Goal: Task Accomplishment & Management: Manage account settings

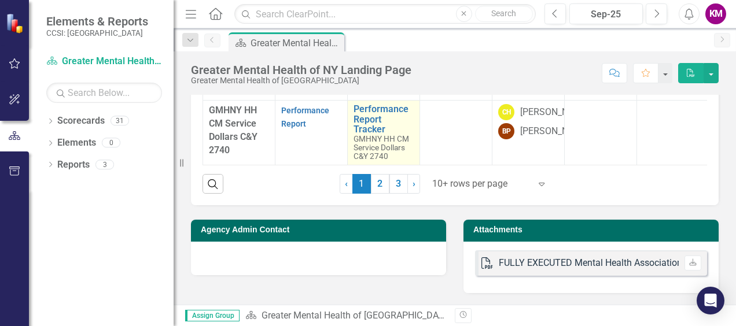
scroll to position [521, 0]
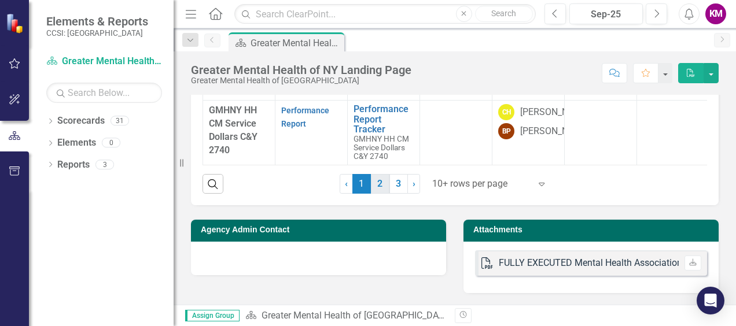
click at [375, 194] on link "2" at bounding box center [380, 184] width 19 height 20
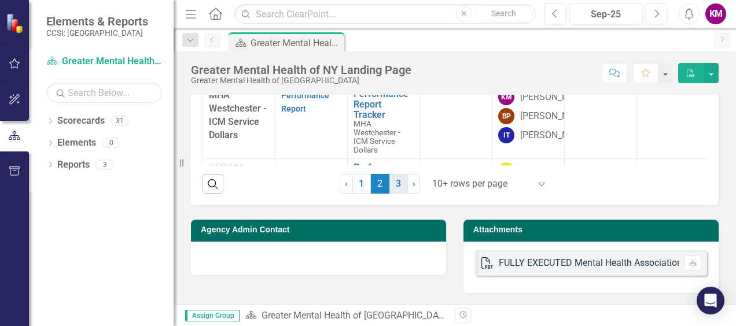
click at [396, 194] on link "3" at bounding box center [398, 184] width 19 height 20
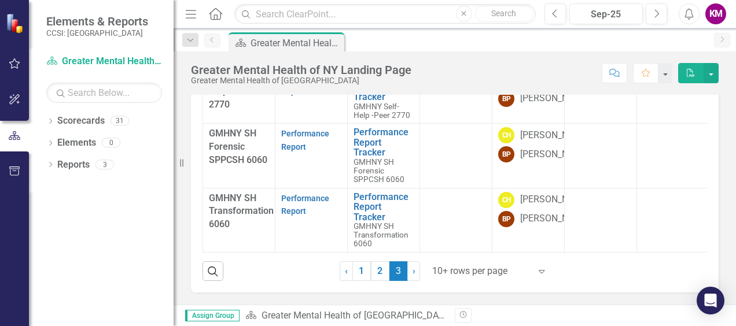
scroll to position [463, 0]
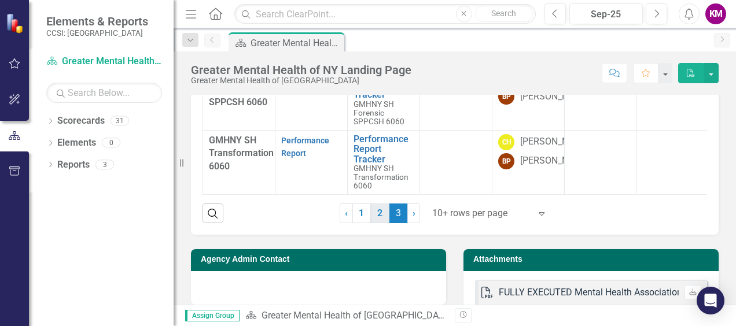
click at [375, 223] on link "2" at bounding box center [380, 214] width 19 height 20
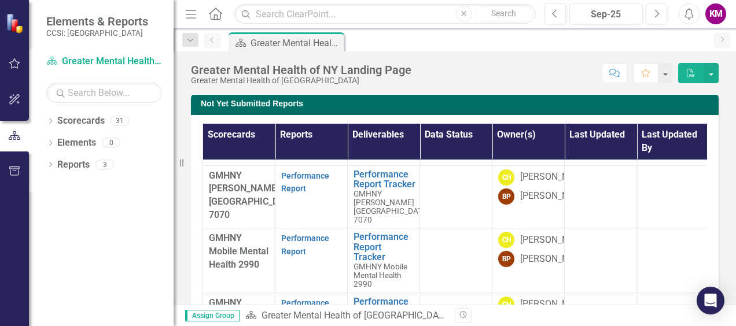
scroll to position [521, 0]
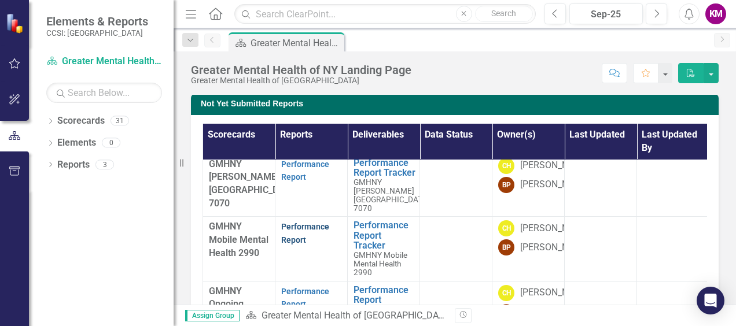
click at [309, 245] on link "Performance Report" at bounding box center [305, 233] width 48 height 23
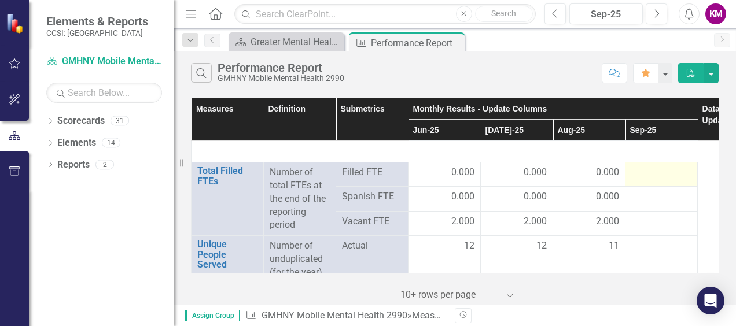
click at [640, 174] on div at bounding box center [661, 173] width 60 height 14
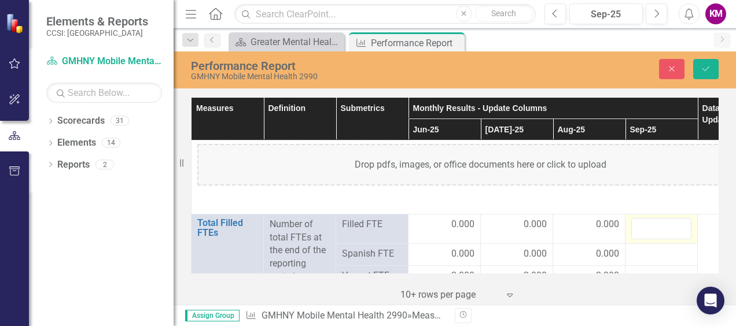
click at [640, 174] on div "Drop pdfs, images, or office documents here or click to upload" at bounding box center [480, 165] width 566 height 42
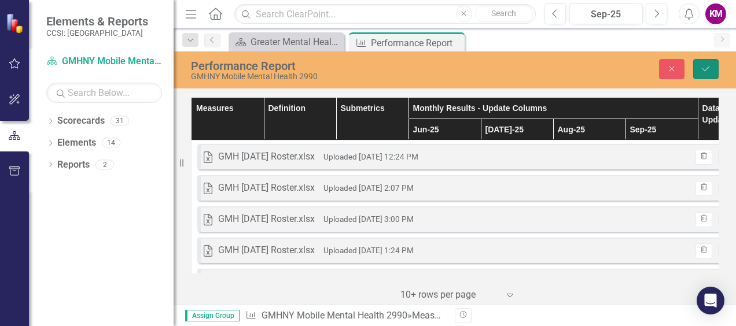
click at [707, 69] on icon "Save" at bounding box center [705, 69] width 10 height 8
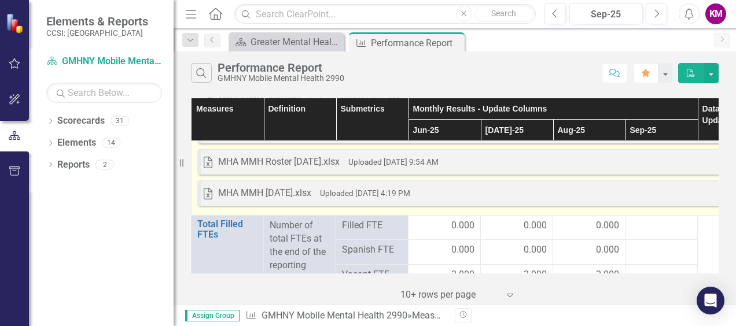
scroll to position [1677, 0]
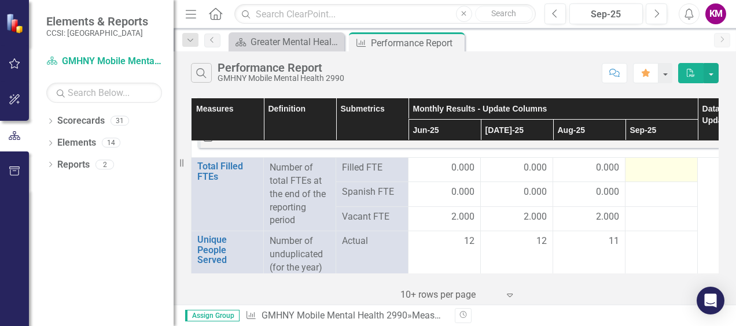
click at [641, 165] on div at bounding box center [661, 168] width 60 height 14
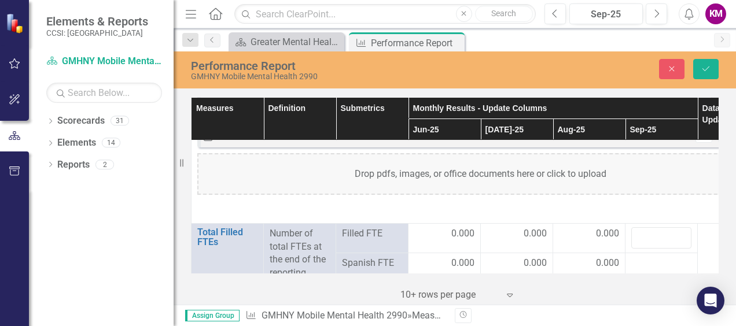
scroll to position [1735, 0]
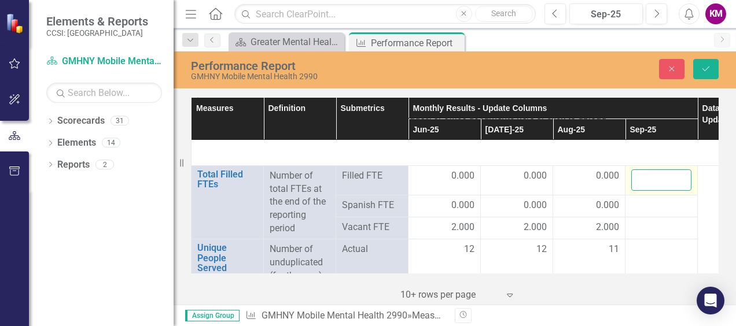
click at [649, 179] on input "number" at bounding box center [661, 179] width 60 height 21
type input "0"
click at [638, 204] on div at bounding box center [661, 206] width 60 height 14
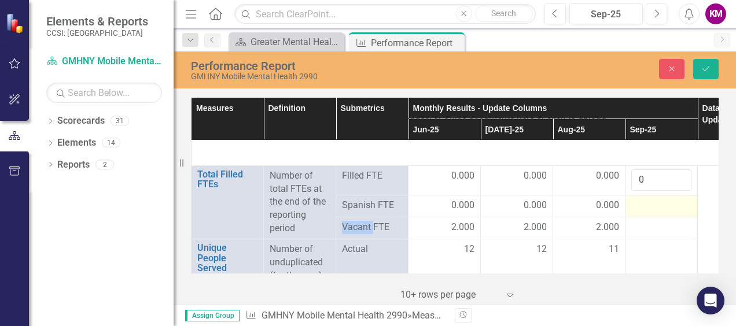
click at [638, 204] on div at bounding box center [661, 206] width 60 height 14
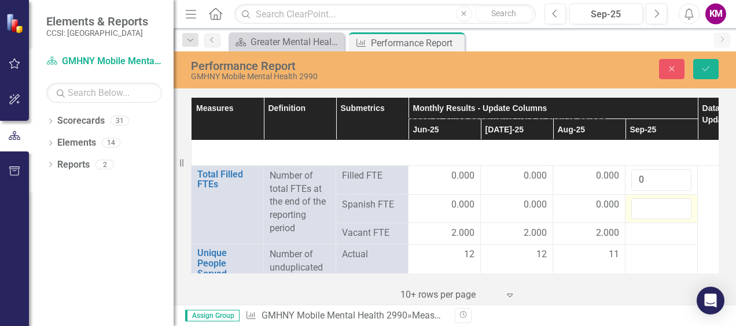
click at [638, 204] on input "number" at bounding box center [661, 208] width 60 height 21
type input "0"
click at [649, 228] on div at bounding box center [661, 234] width 60 height 14
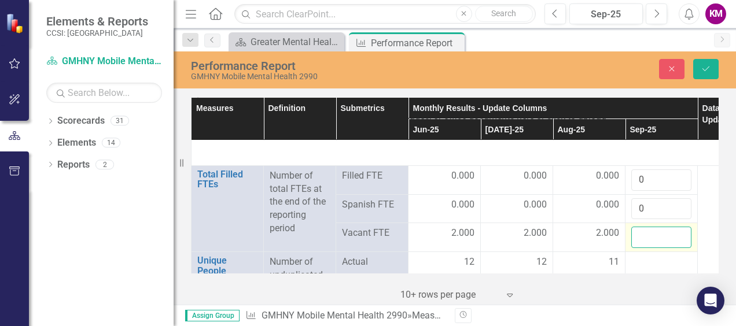
click at [651, 230] on input "number" at bounding box center [661, 237] width 60 height 21
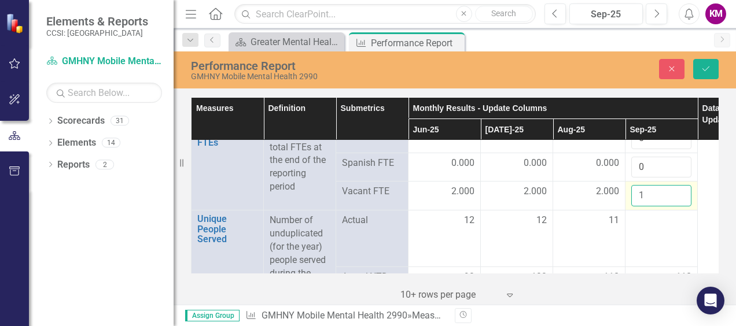
scroll to position [1793, 0]
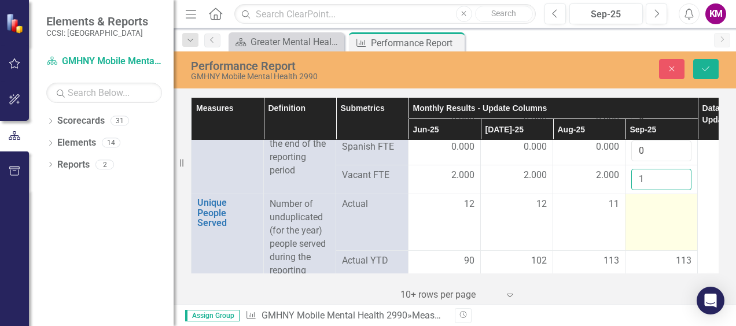
type input "1"
click at [647, 211] on td at bounding box center [661, 222] width 72 height 57
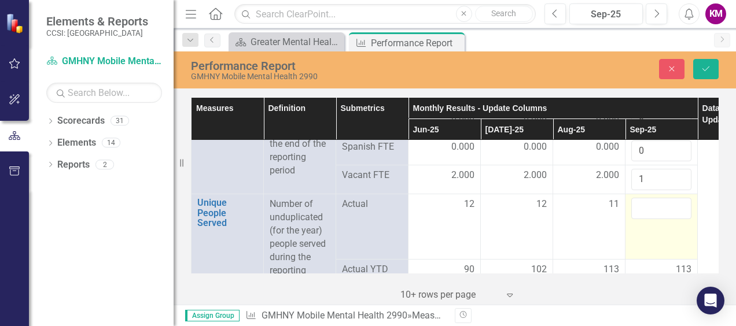
click at [647, 210] on input "number" at bounding box center [661, 208] width 60 height 21
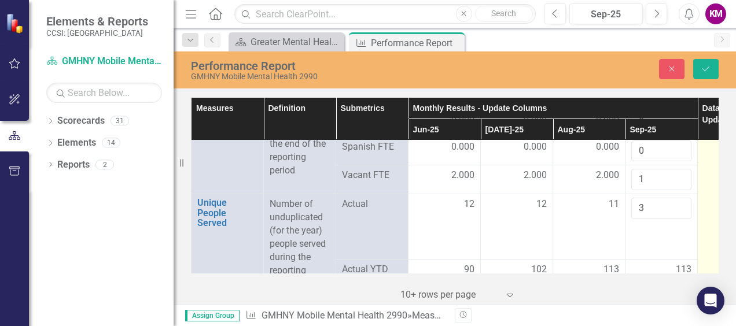
type input "3"
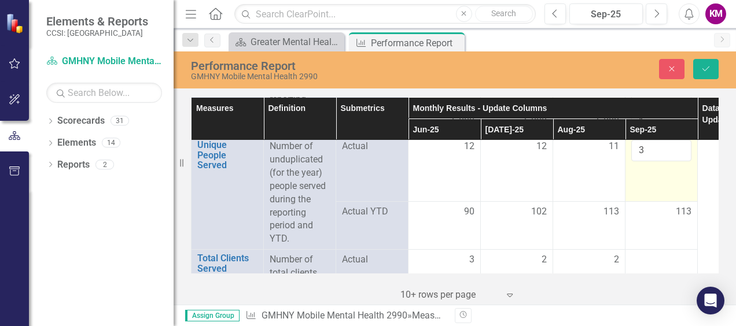
scroll to position [1909, 0]
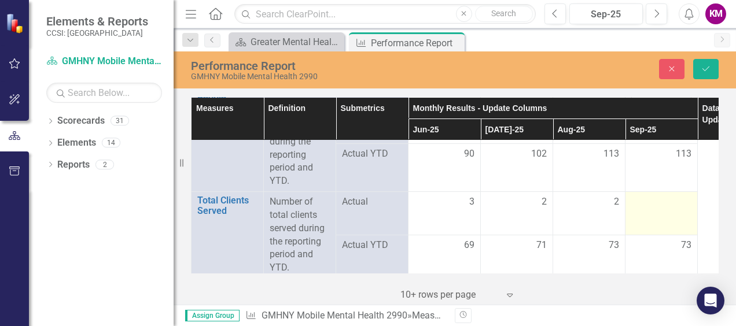
click at [662, 195] on div at bounding box center [661, 202] width 60 height 14
type input "3"
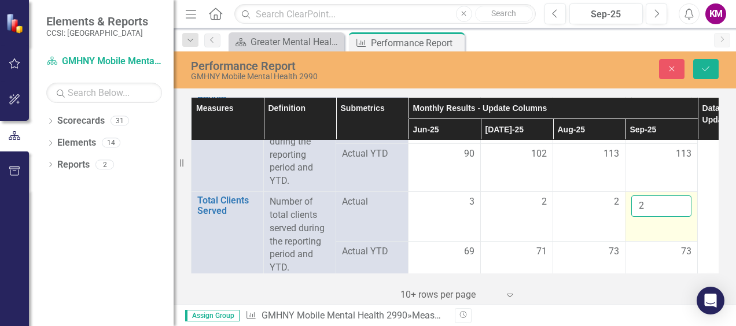
click at [674, 220] on td "2" at bounding box center [661, 217] width 72 height 50
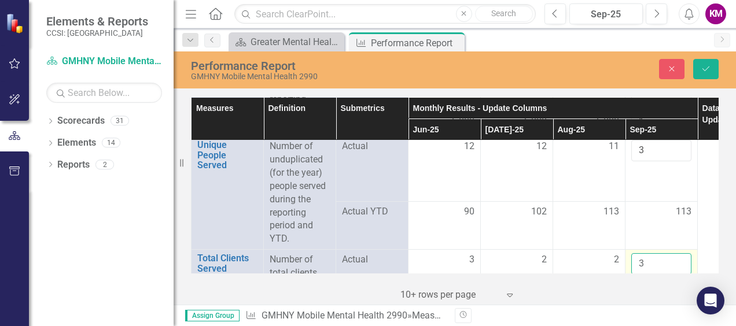
scroll to position [1793, 0]
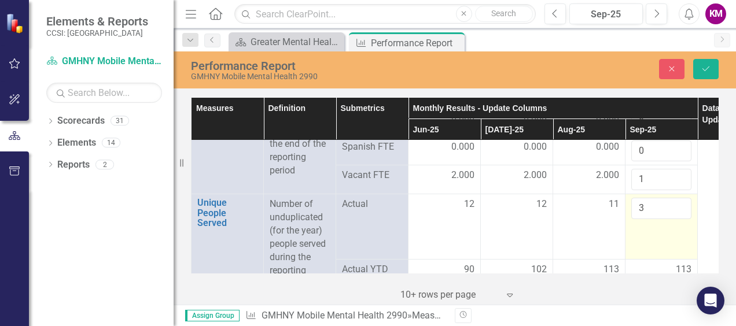
type input "3"
click at [658, 204] on input "3" at bounding box center [661, 208] width 60 height 21
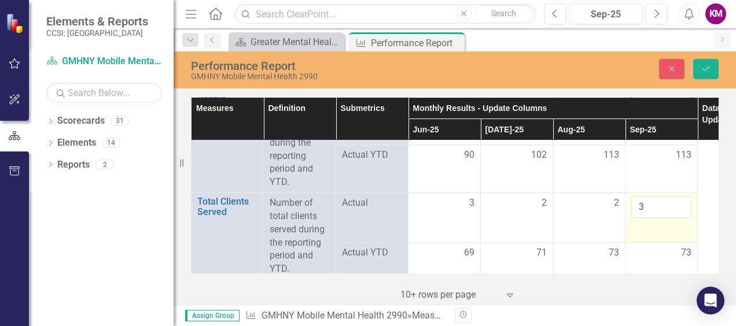
scroll to position [1909, 0]
type input "2"
click at [665, 202] on input "3" at bounding box center [661, 205] width 60 height 21
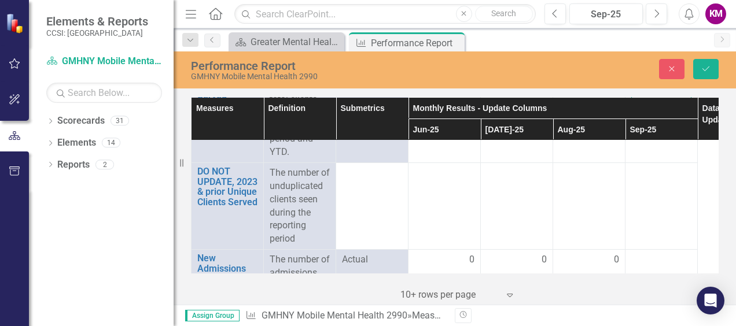
scroll to position [2082, 0]
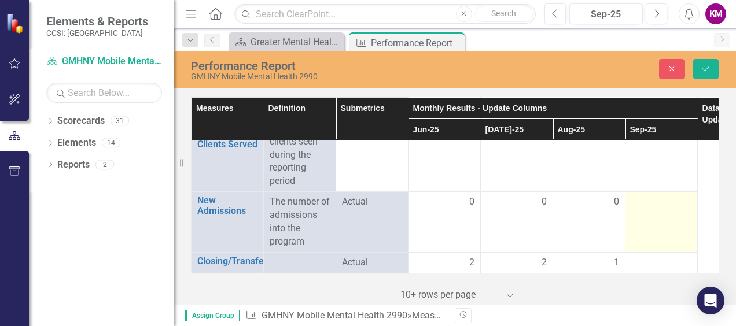
click at [655, 199] on div at bounding box center [661, 202] width 60 height 14
click at [656, 198] on div at bounding box center [661, 202] width 60 height 14
click at [656, 198] on input "number" at bounding box center [661, 205] width 60 height 21
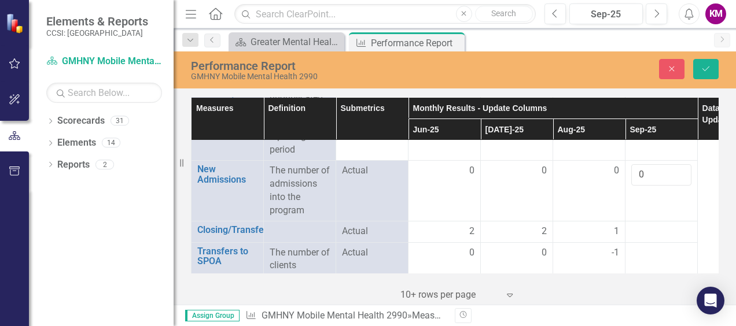
scroll to position [2140, 0]
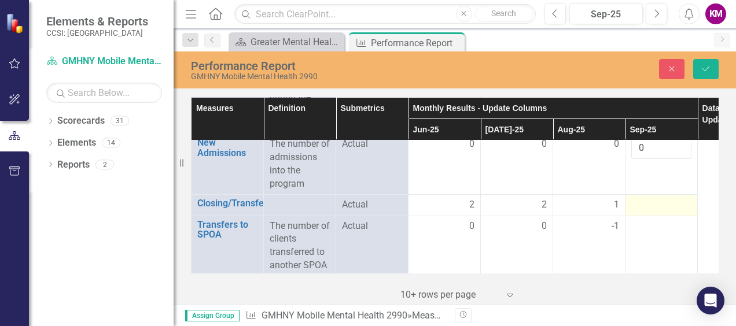
type input "0"
click at [637, 198] on div at bounding box center [661, 205] width 60 height 14
click at [638, 198] on div at bounding box center [661, 205] width 60 height 14
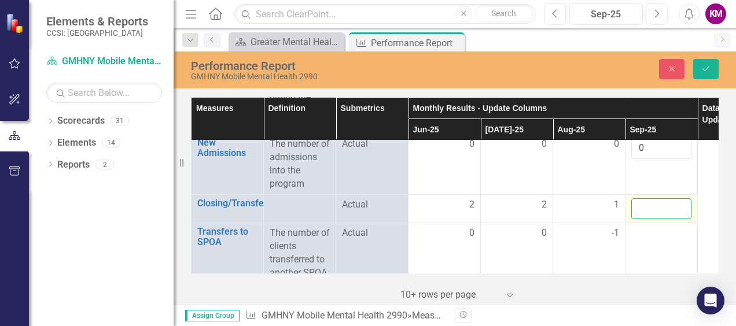
click at [654, 202] on input "number" at bounding box center [661, 208] width 60 height 21
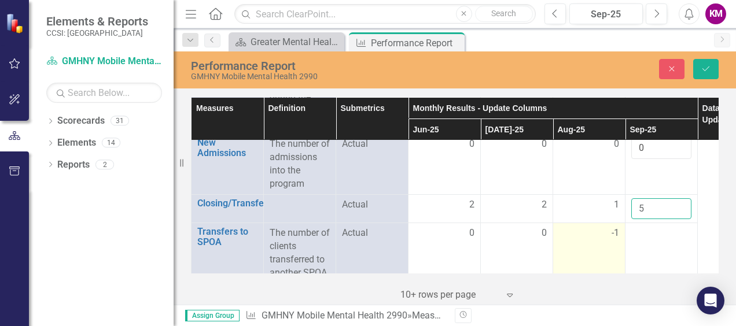
type input "5"
click at [613, 229] on span "-1" at bounding box center [615, 233] width 8 height 13
click at [613, 230] on span "-1" at bounding box center [615, 233] width 8 height 13
drag, startPoint x: 613, startPoint y: 230, endPoint x: 581, endPoint y: 227, distance: 32.5
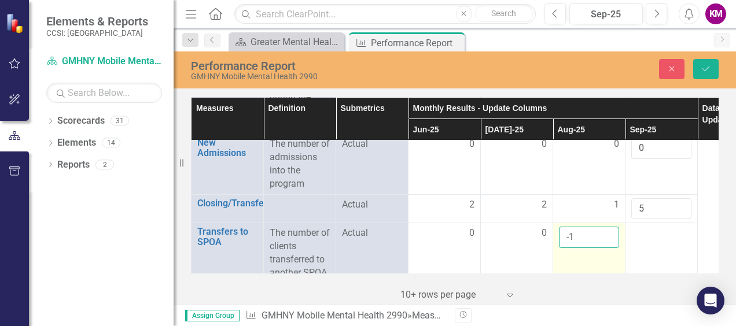
click at [581, 227] on input "-1" at bounding box center [589, 237] width 60 height 21
type input "0"
click at [607, 228] on input "0" at bounding box center [589, 237] width 60 height 21
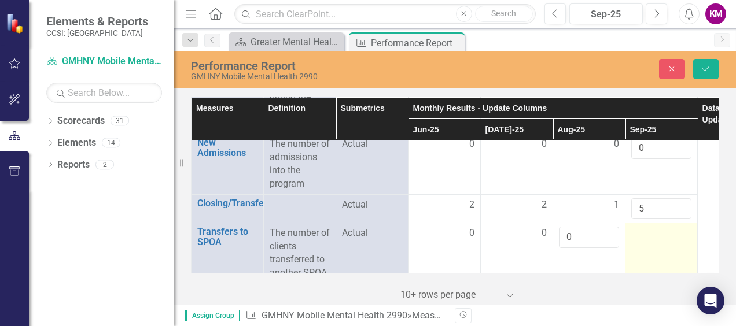
click at [640, 233] on div at bounding box center [661, 234] width 60 height 14
click at [640, 232] on div at bounding box center [661, 234] width 60 height 14
click at [640, 232] on div at bounding box center [661, 237] width 60 height 21
click at [648, 227] on input "number" at bounding box center [661, 237] width 60 height 21
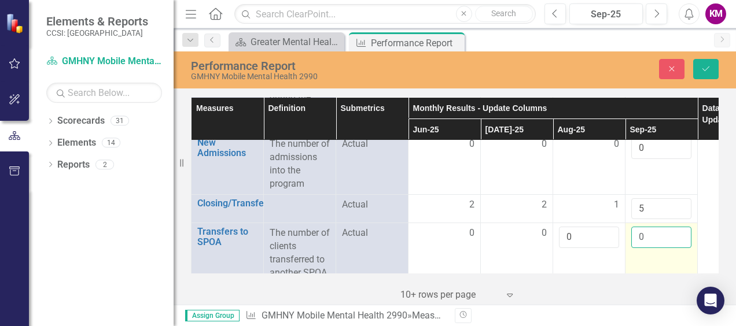
type input "0"
click at [681, 250] on td "0" at bounding box center [661, 259] width 72 height 73
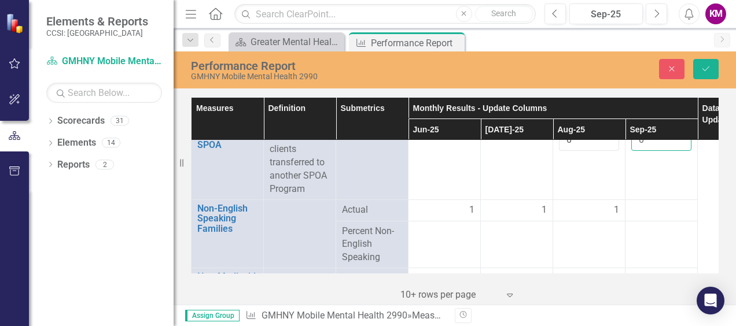
scroll to position [2256, 0]
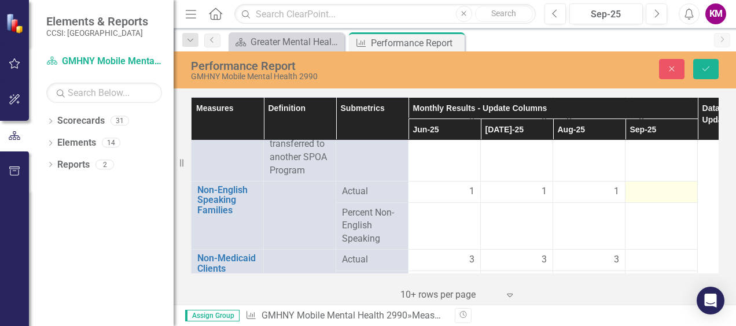
click at [640, 186] on div at bounding box center [661, 192] width 60 height 14
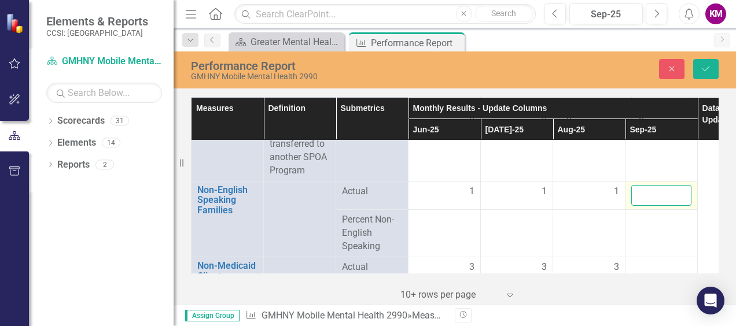
click at [640, 186] on input "number" at bounding box center [661, 195] width 60 height 21
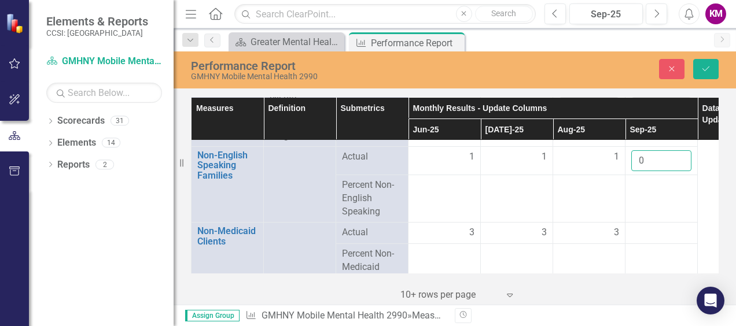
scroll to position [2313, 0]
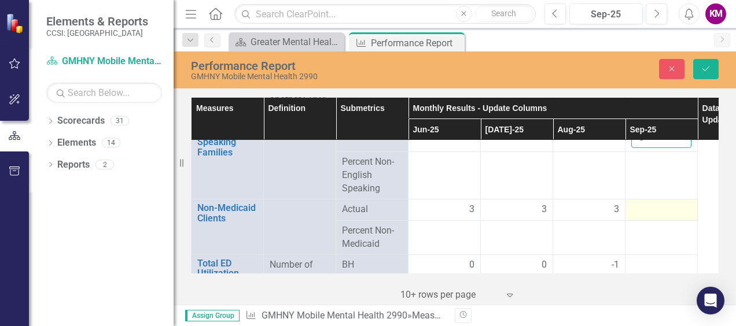
type input "0"
click at [652, 203] on div at bounding box center [661, 210] width 60 height 14
click at [652, 203] on input "number" at bounding box center [661, 213] width 60 height 21
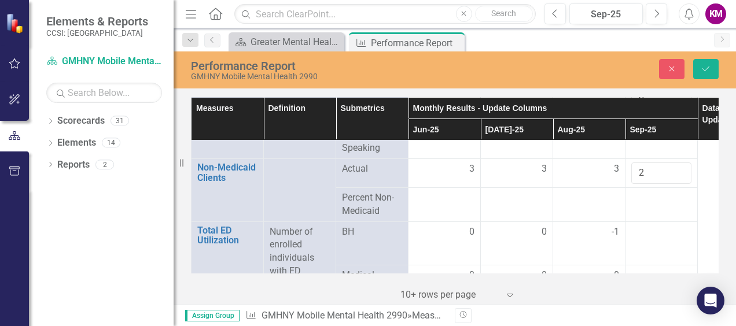
scroll to position [2371, 0]
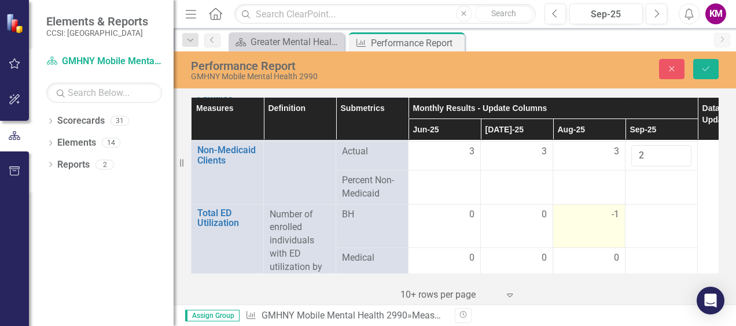
type input "2"
click at [615, 213] on span "-1" at bounding box center [615, 214] width 8 height 13
click at [615, 214] on span "-1" at bounding box center [615, 214] width 8 height 13
click at [614, 215] on span "-1" at bounding box center [615, 214] width 8 height 13
click at [614, 215] on input "-1" at bounding box center [589, 218] width 60 height 21
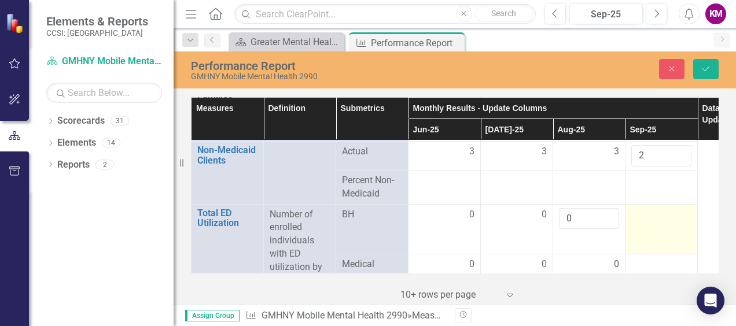
type input "0"
click at [637, 212] on div at bounding box center [661, 215] width 60 height 14
click at [637, 213] on input "number" at bounding box center [661, 218] width 60 height 21
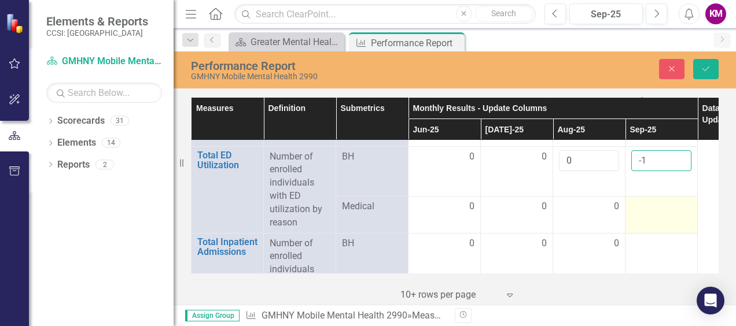
type input "-1"
click at [646, 209] on td at bounding box center [661, 214] width 72 height 37
click at [645, 209] on td at bounding box center [661, 211] width 72 height 43
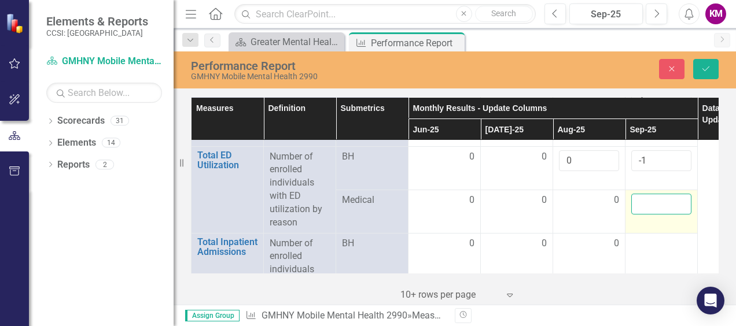
click at [647, 197] on input "number" at bounding box center [661, 204] width 60 height 21
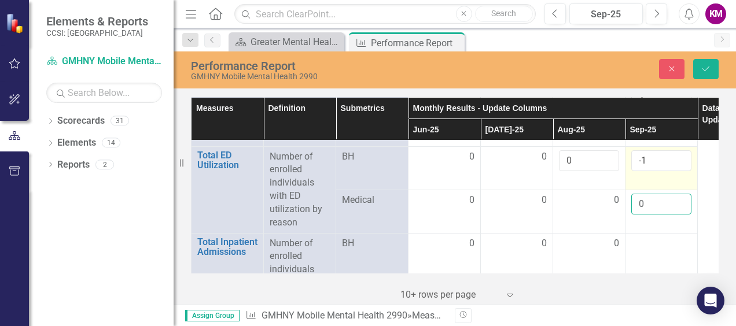
type input "0"
click at [657, 154] on input "-1" at bounding box center [661, 160] width 60 height 21
type input "0"
click at [680, 150] on input "0" at bounding box center [661, 160] width 60 height 21
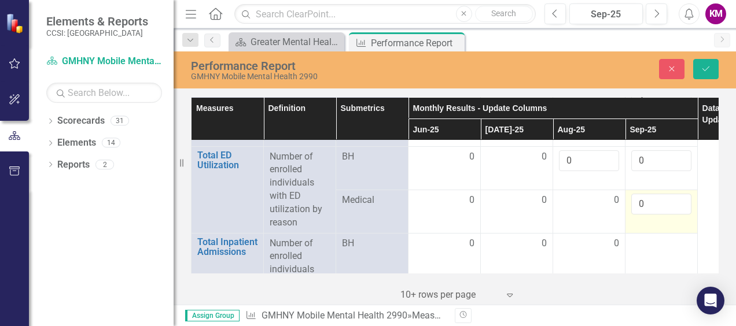
click at [656, 220] on td "0" at bounding box center [661, 211] width 72 height 43
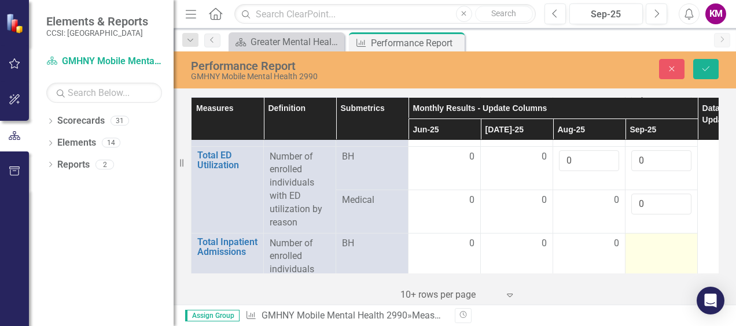
click at [649, 237] on div at bounding box center [661, 244] width 60 height 14
click at [648, 241] on div at bounding box center [661, 244] width 60 height 14
click at [649, 239] on input "number" at bounding box center [661, 247] width 60 height 21
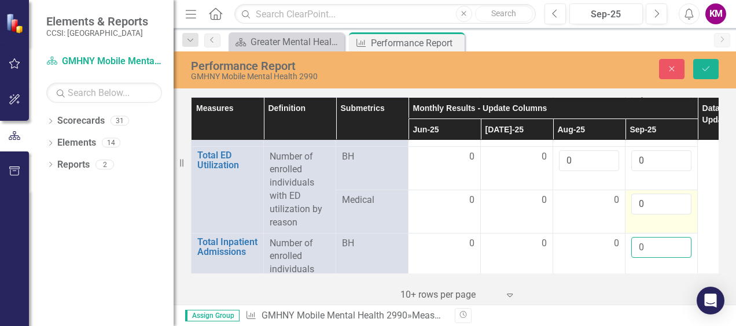
scroll to position [2487, 0]
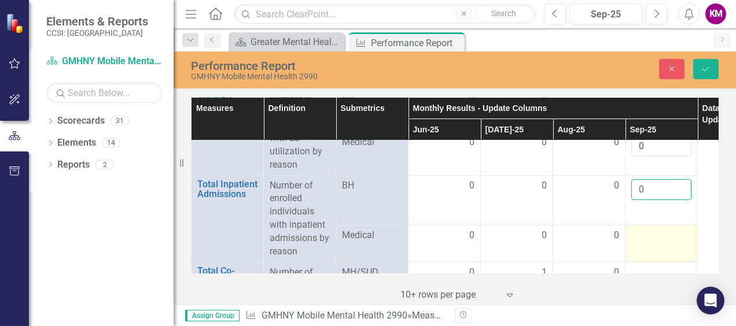
type input "0"
click at [655, 229] on div at bounding box center [661, 236] width 60 height 14
click at [655, 223] on input "number" at bounding box center [661, 233] width 60 height 21
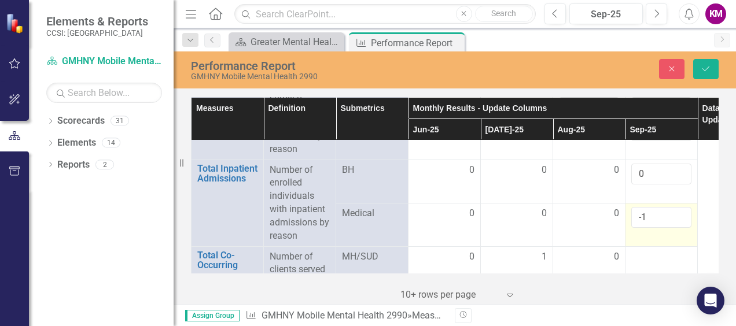
scroll to position [2545, 0]
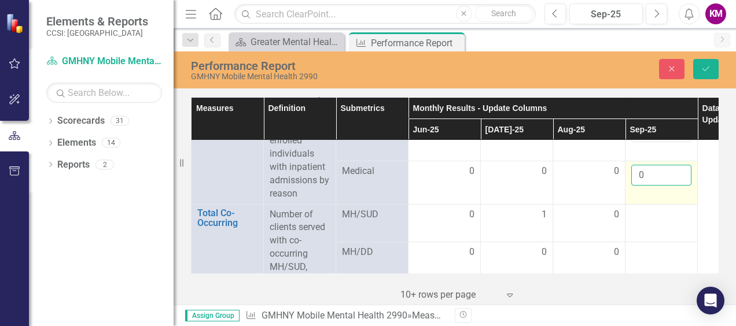
type input "0"
click at [680, 165] on input "0" at bounding box center [661, 175] width 60 height 21
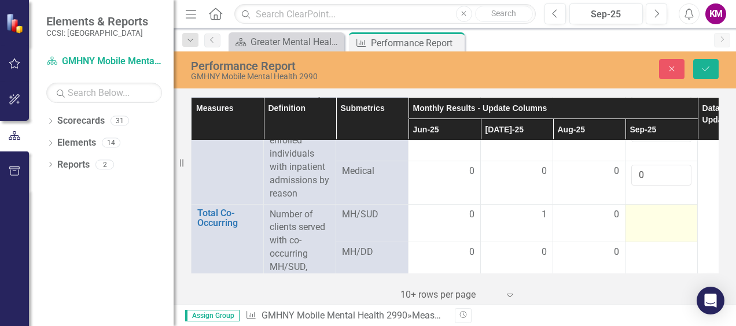
click at [654, 212] on div at bounding box center [661, 215] width 60 height 14
click at [654, 212] on input "number" at bounding box center [661, 218] width 60 height 21
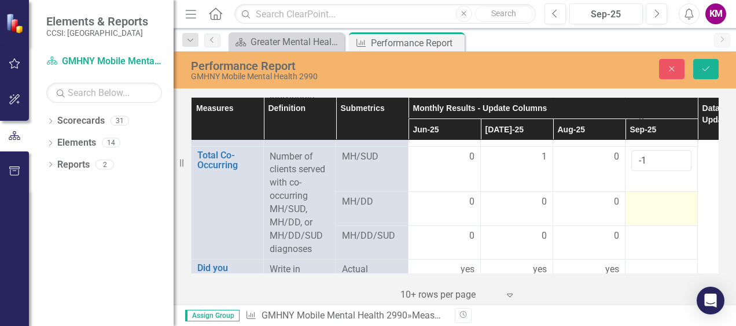
type input "-1"
click at [647, 200] on div at bounding box center [661, 202] width 60 height 14
click at [647, 200] on input "number" at bounding box center [661, 201] width 60 height 21
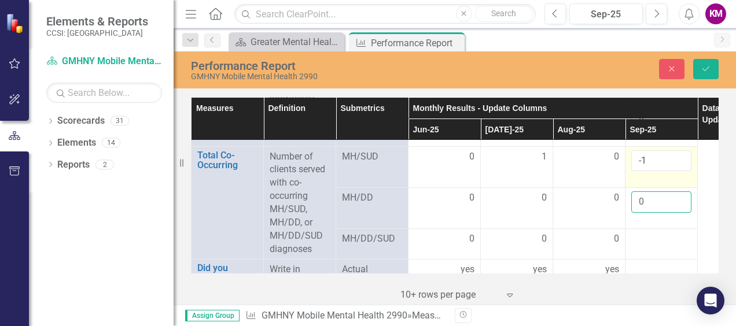
type input "0"
click at [648, 150] on input "-1" at bounding box center [661, 160] width 60 height 21
click at [679, 157] on input "-2" at bounding box center [661, 160] width 60 height 21
click at [680, 150] on input "-2" at bounding box center [661, 160] width 60 height 21
click at [679, 152] on input "-1" at bounding box center [661, 160] width 60 height 21
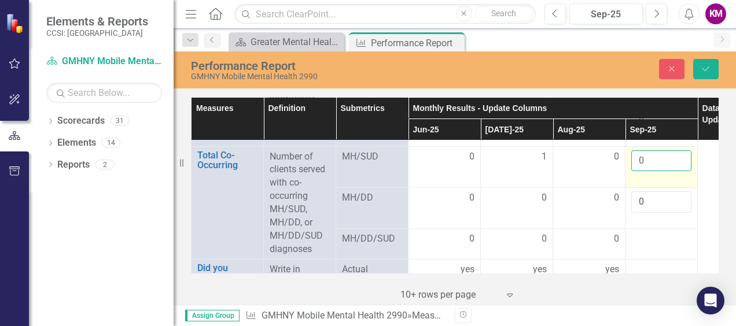
type input "0"
click at [679, 152] on input "0" at bounding box center [661, 160] width 60 height 21
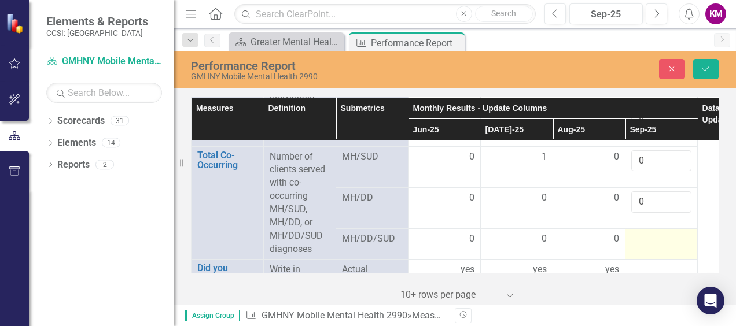
click at [647, 235] on div at bounding box center [661, 239] width 60 height 14
click at [647, 234] on div at bounding box center [661, 239] width 60 height 14
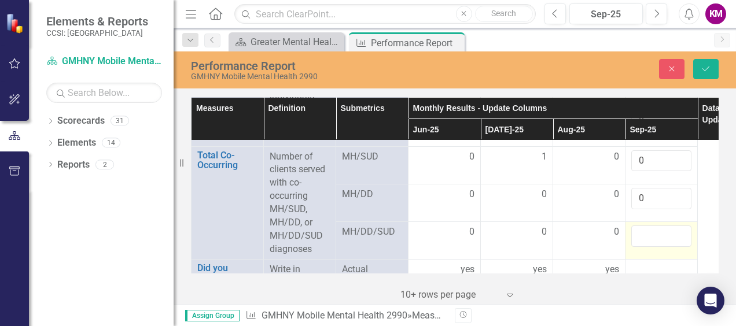
click at [648, 234] on input "number" at bounding box center [661, 236] width 60 height 21
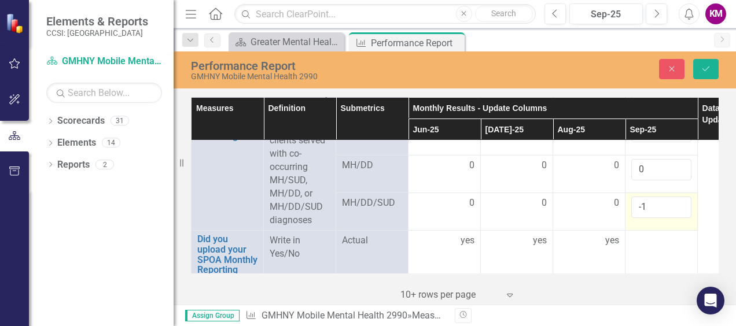
scroll to position [2648, 0]
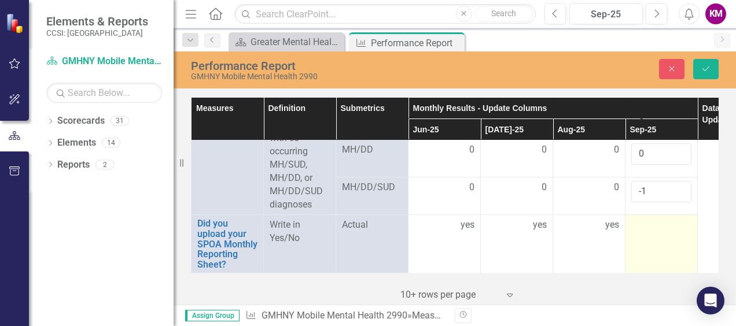
type input "-1"
click at [659, 219] on div at bounding box center [661, 226] width 60 height 14
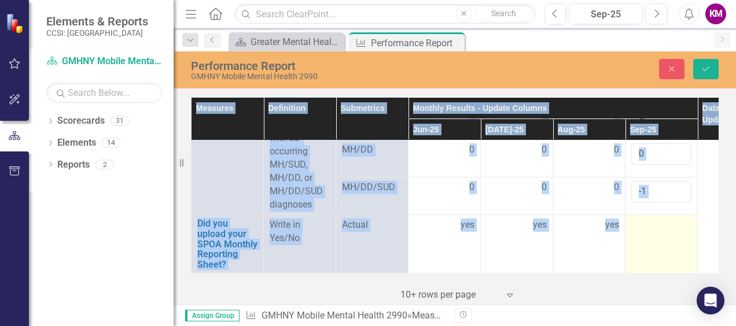
click at [658, 219] on div at bounding box center [661, 226] width 60 height 14
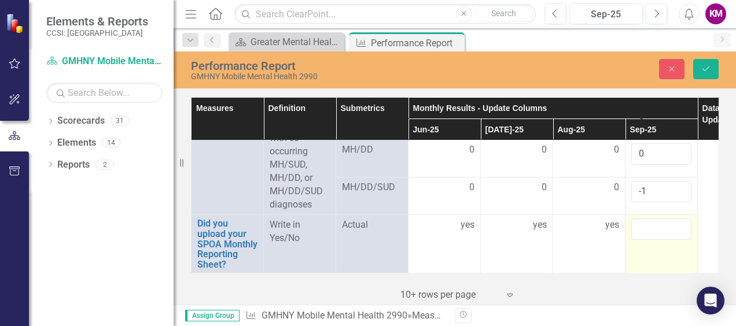
click at [658, 219] on input "text" at bounding box center [661, 229] width 60 height 21
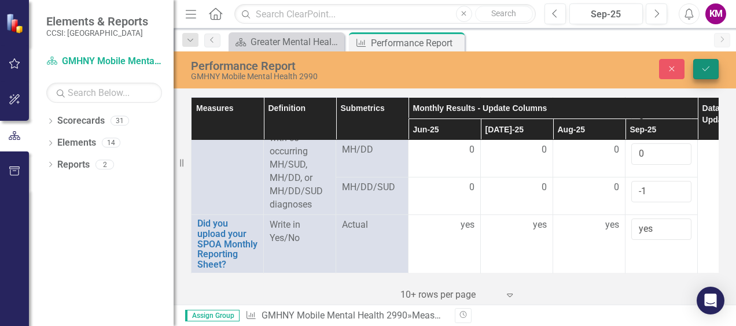
type input "yes"
click at [702, 67] on icon "Save" at bounding box center [705, 69] width 10 height 8
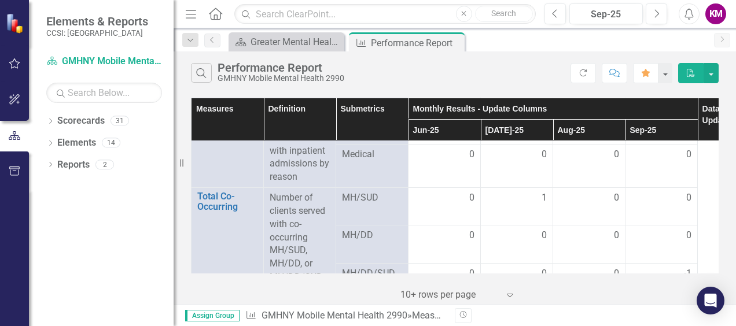
scroll to position [2487, 0]
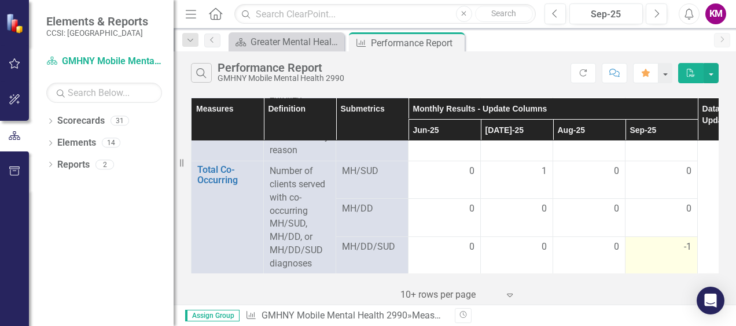
click at [678, 244] on div "-1" at bounding box center [661, 247] width 60 height 13
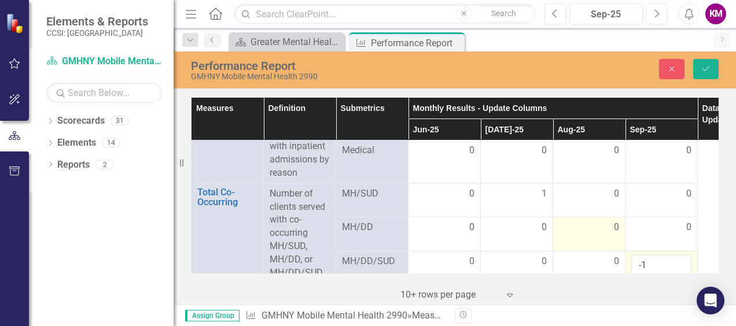
scroll to position [2545, 0]
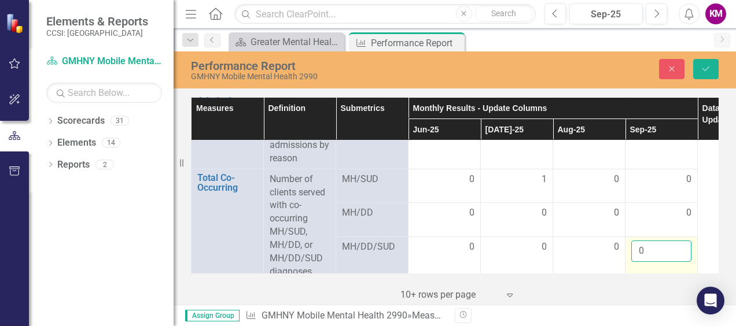
type input "0"
click at [681, 245] on input "0" at bounding box center [661, 251] width 60 height 21
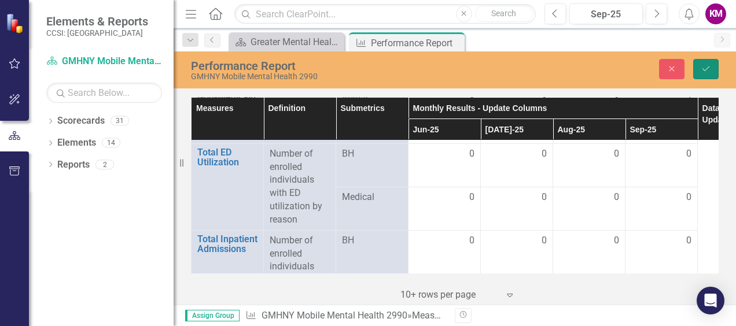
click at [702, 71] on icon "Save" at bounding box center [705, 69] width 10 height 8
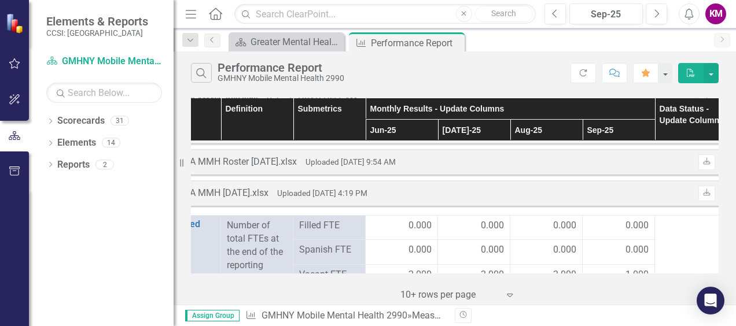
scroll to position [1619, 60]
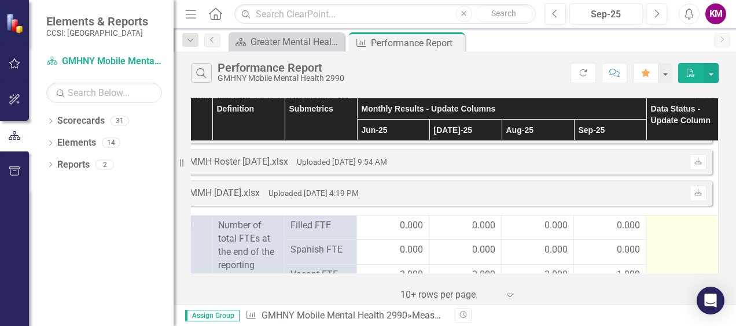
click at [668, 224] on div at bounding box center [682, 226] width 60 height 14
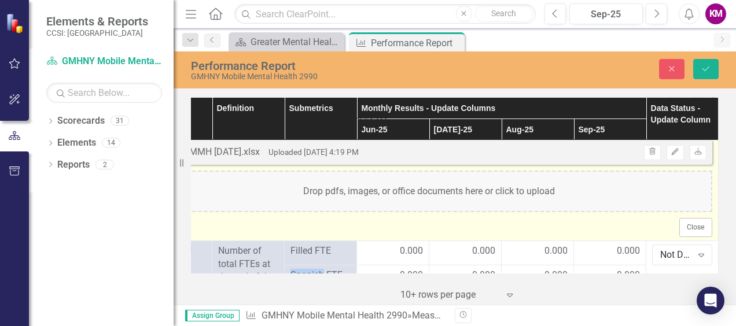
scroll to position [1735, 60]
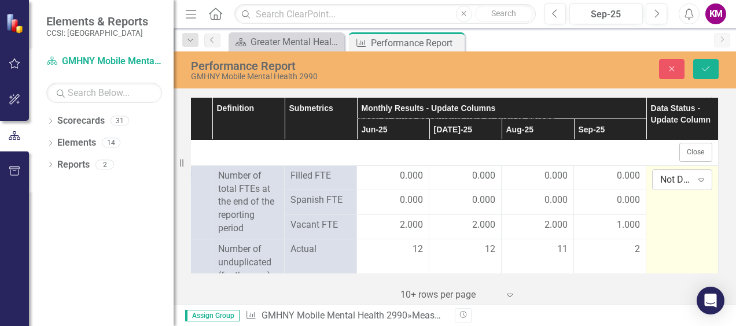
click at [698, 180] on icon at bounding box center [701, 180] width 6 height 3
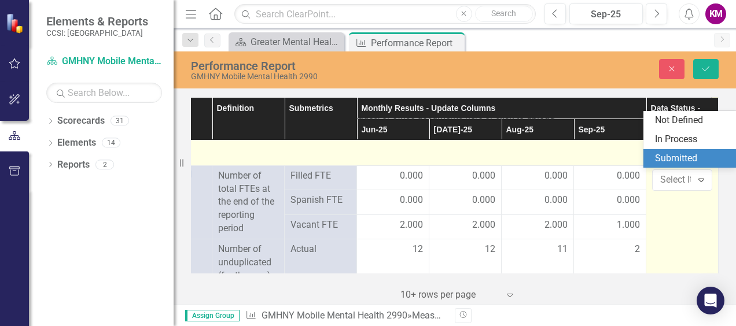
click at [688, 157] on div "Submitted" at bounding box center [692, 158] width 74 height 13
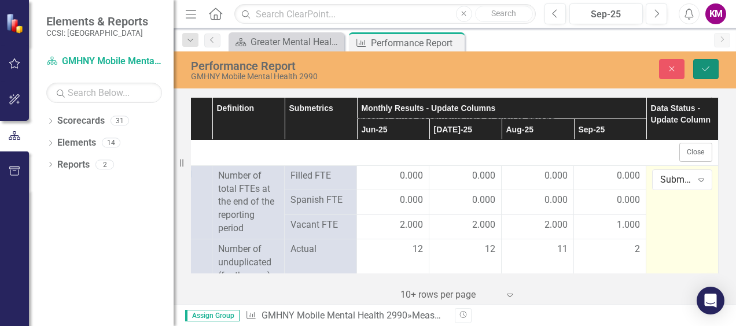
click at [704, 71] on icon "Save" at bounding box center [705, 69] width 10 height 8
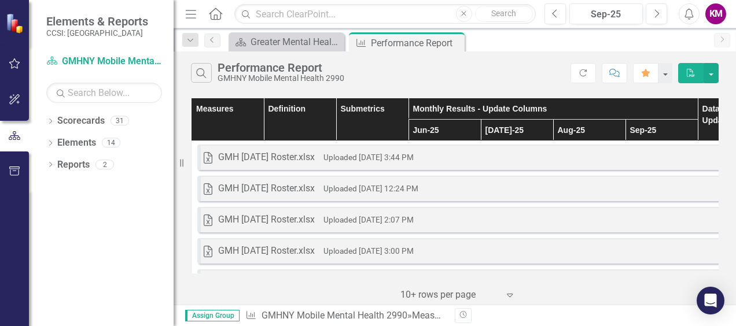
click at [714, 14] on div "KM" at bounding box center [715, 13] width 21 height 21
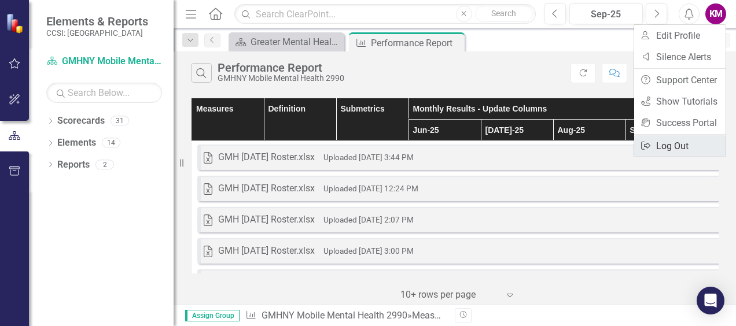
click at [688, 143] on link "Logout Log Out" at bounding box center [679, 145] width 91 height 21
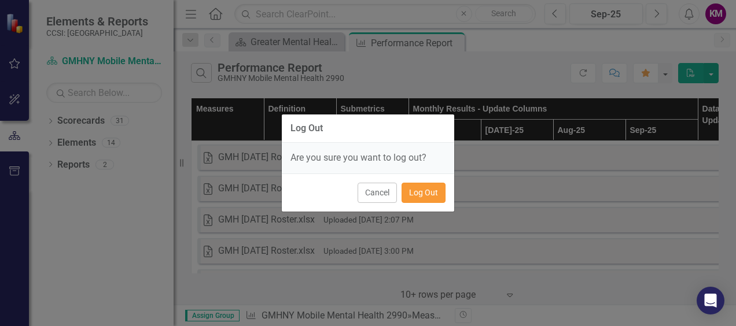
click at [416, 192] on button "Log Out" at bounding box center [423, 193] width 44 height 20
